Goal: Task Accomplishment & Management: Use online tool/utility

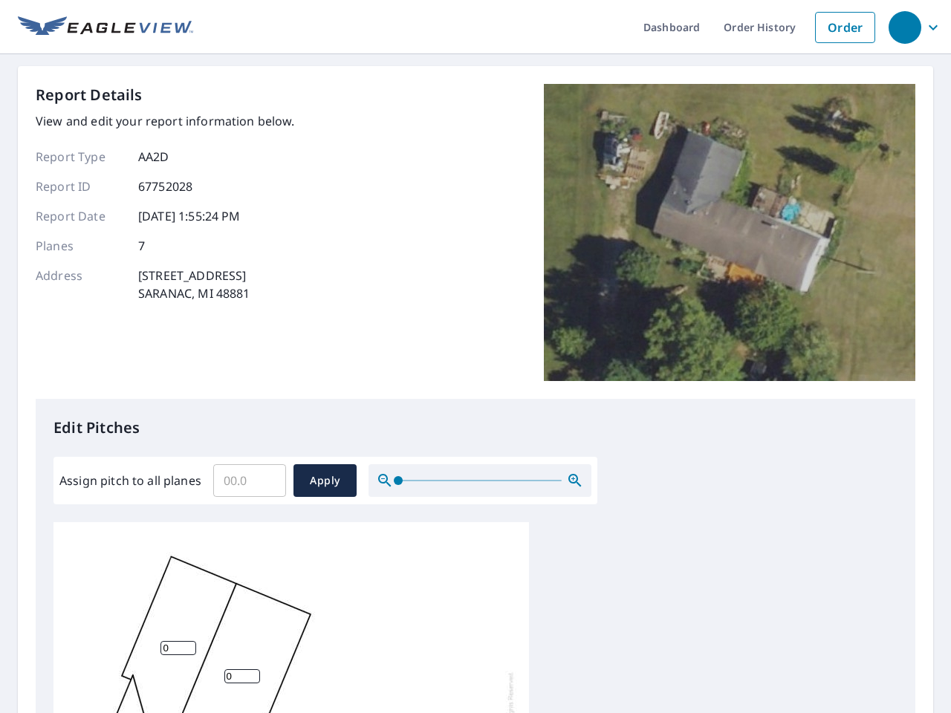
click at [476, 357] on div "Report Details View and edit your report information below. Report Type AA2D Re…" at bounding box center [476, 241] width 880 height 315
click at [904, 27] on div "button" at bounding box center [905, 27] width 33 height 33
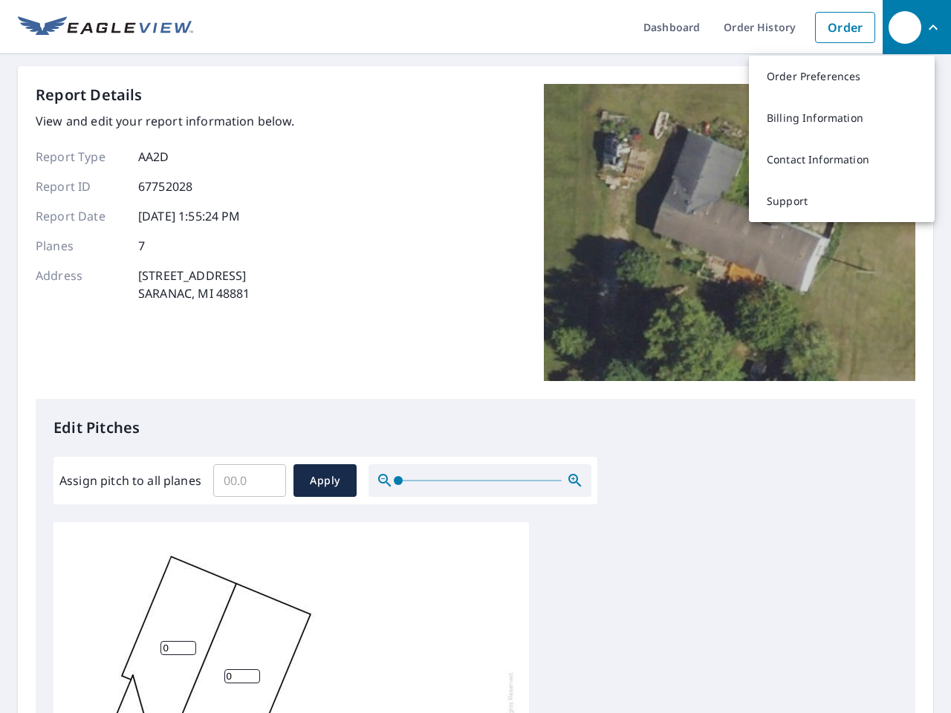
click at [250, 481] on input "Assign pitch to all planes" at bounding box center [249, 481] width 73 height 42
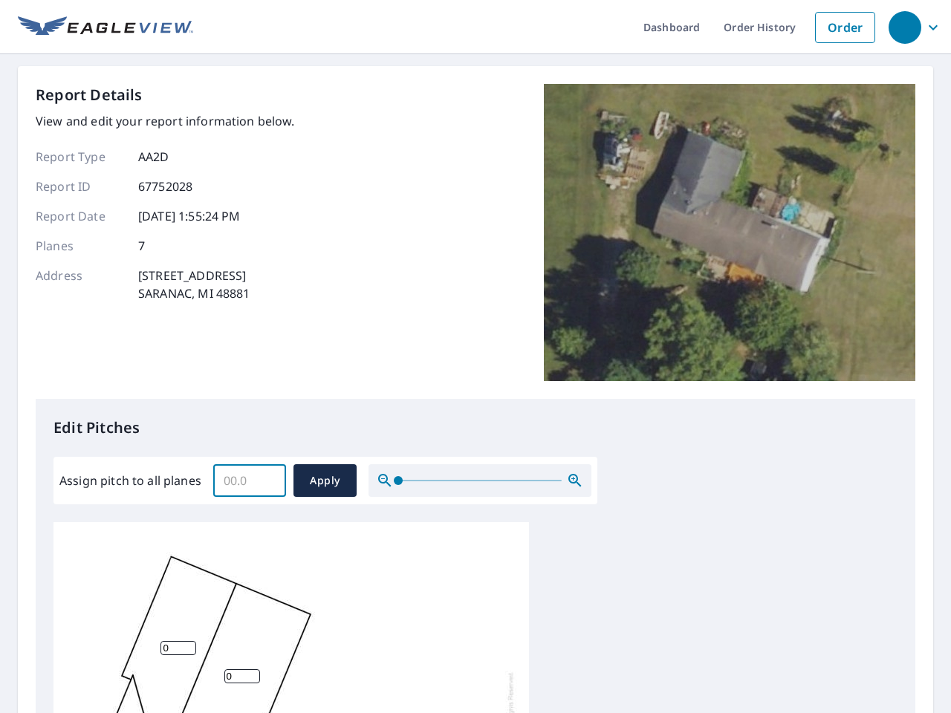
click at [325, 481] on span "Apply" at bounding box center [324, 481] width 39 height 19
click at [575, 481] on icon "button" at bounding box center [575, 481] width 18 height 18
